Goal: Transaction & Acquisition: Purchase product/service

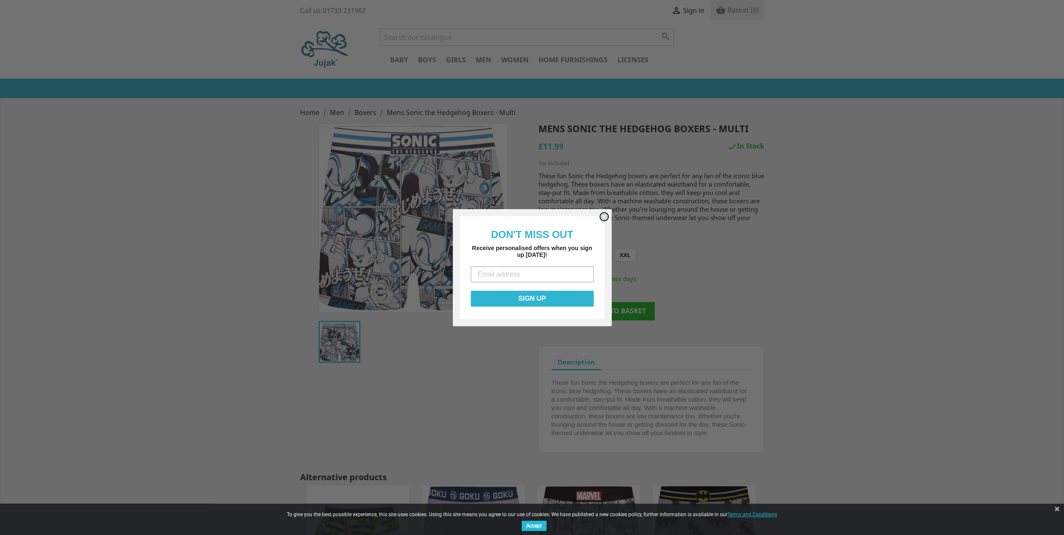
click at [603, 214] on circle "Close dialog" at bounding box center [604, 216] width 8 height 8
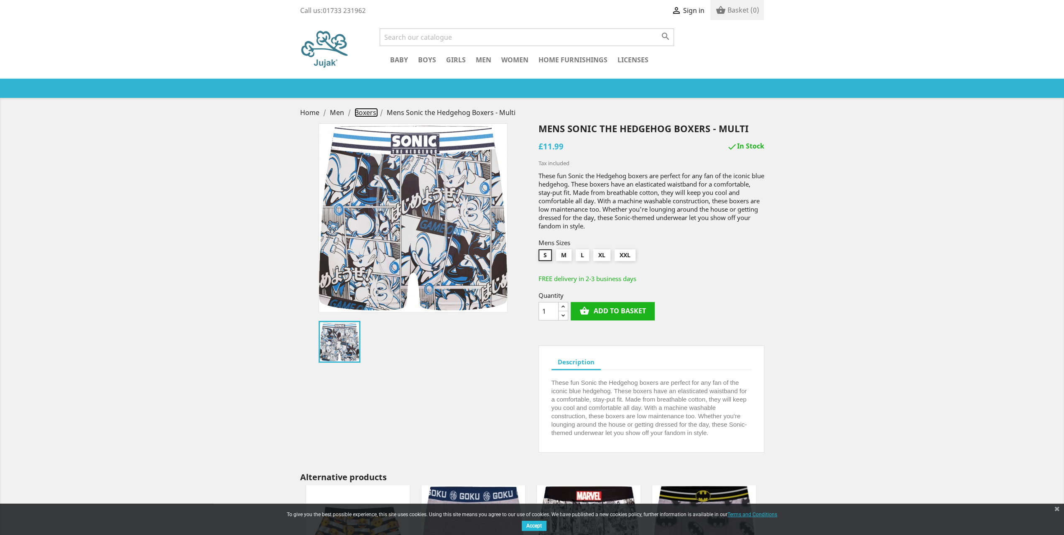
click at [365, 112] on span "Boxers" at bounding box center [365, 112] width 22 height 9
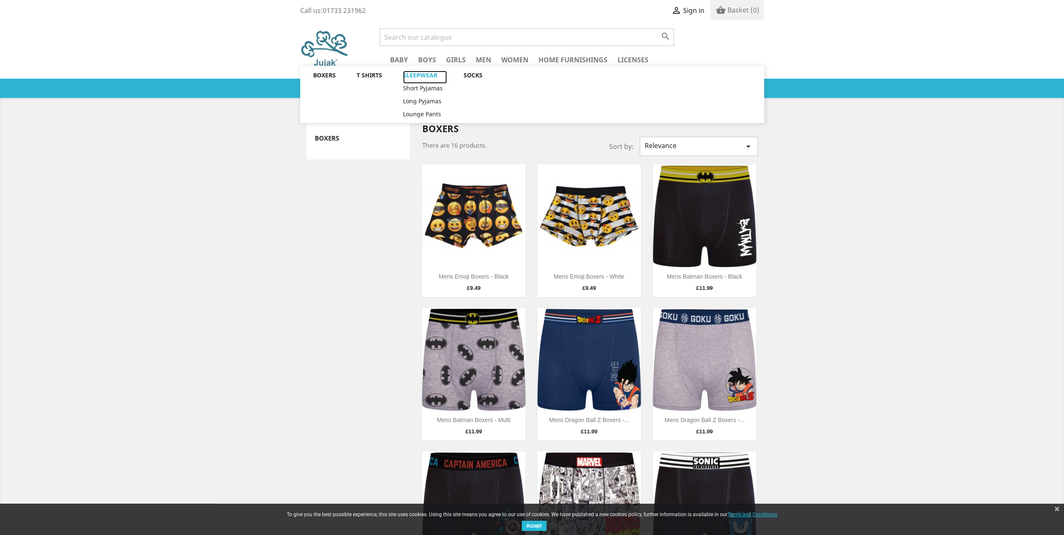
click at [426, 76] on link "  Sleepwear" at bounding box center [425, 77] width 44 height 13
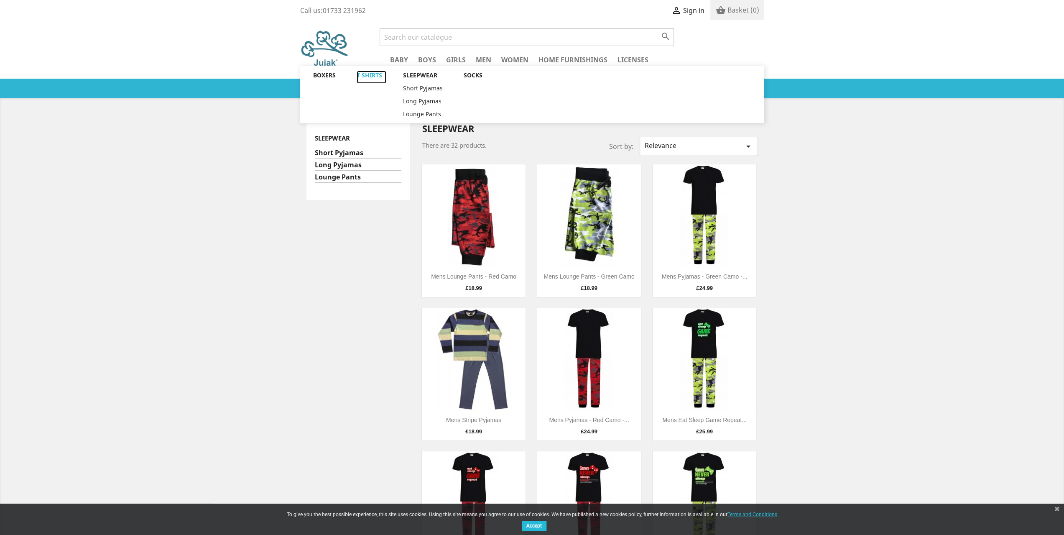
click at [361, 76] on link "T Shirts" at bounding box center [372, 77] width 30 height 13
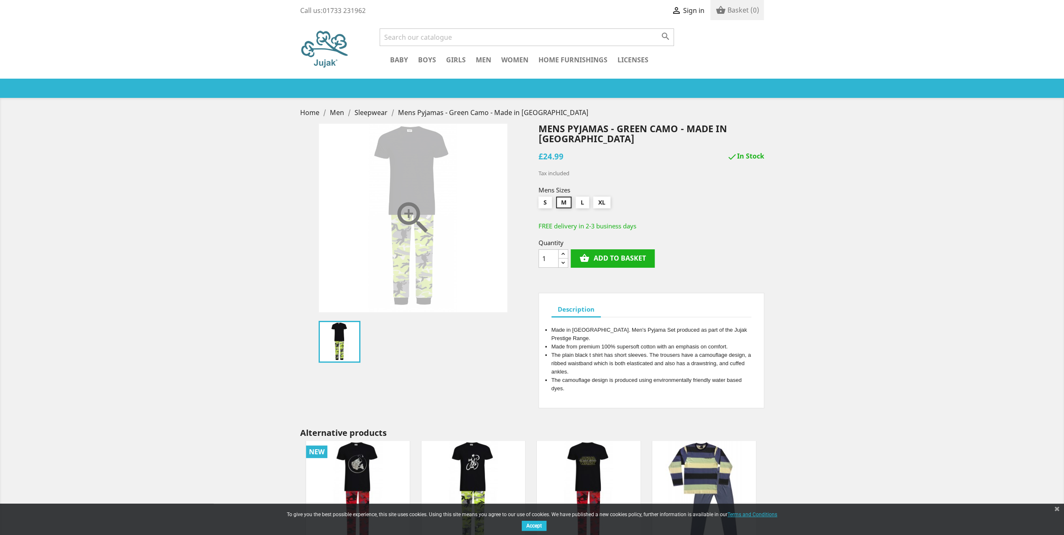
click at [406, 197] on icon "" at bounding box center [413, 218] width 42 height 42
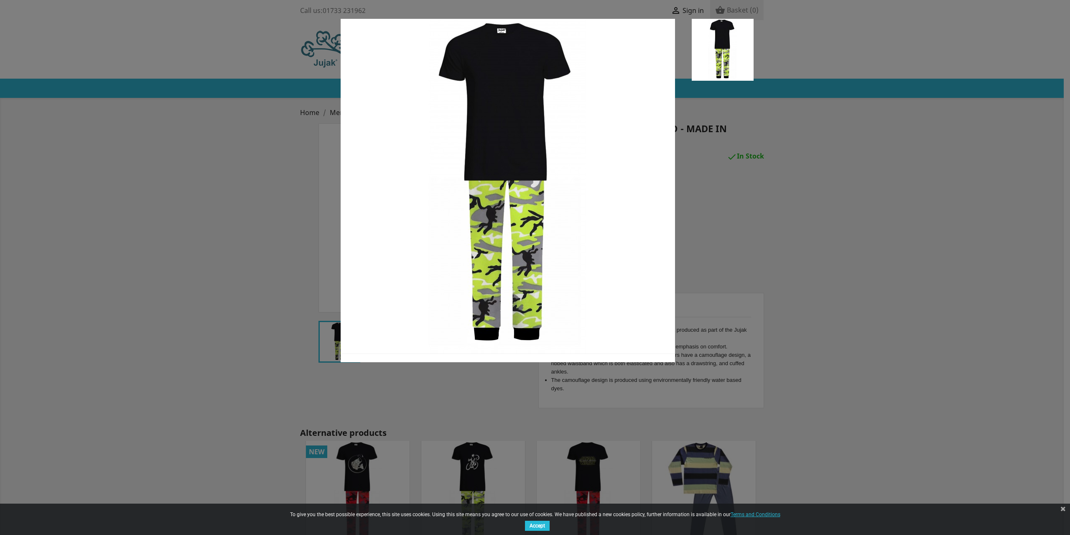
click at [760, 169] on div at bounding box center [535, 267] width 1070 height 535
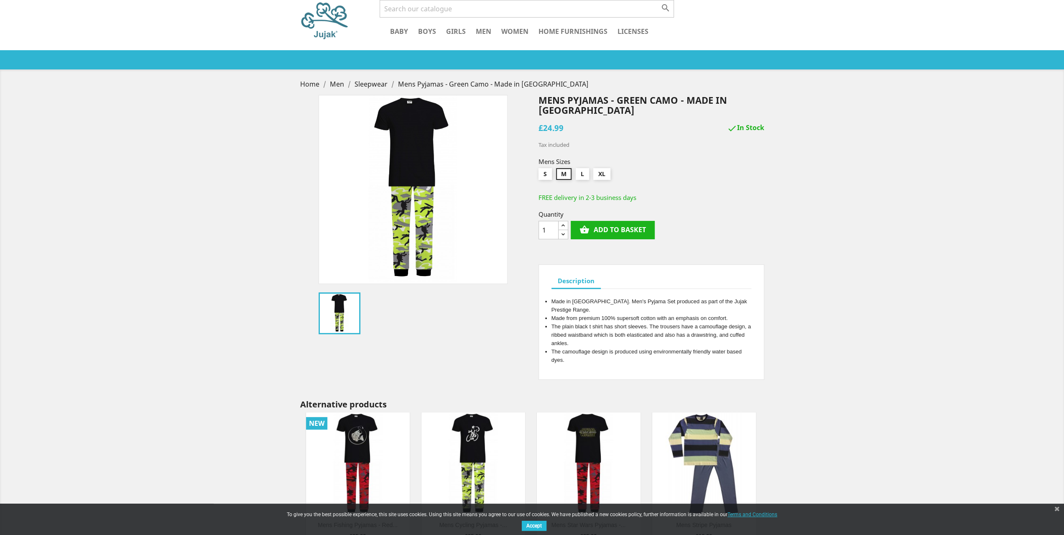
scroll to position [42, 0]
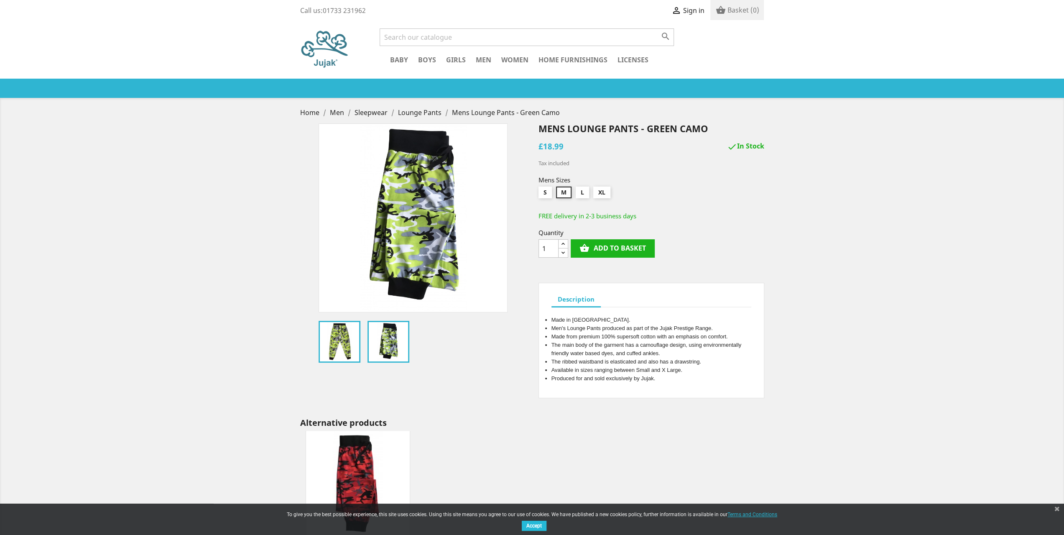
click at [354, 341] on img at bounding box center [340, 342] width 42 height 42
